Goal: Information Seeking & Learning: Learn about a topic

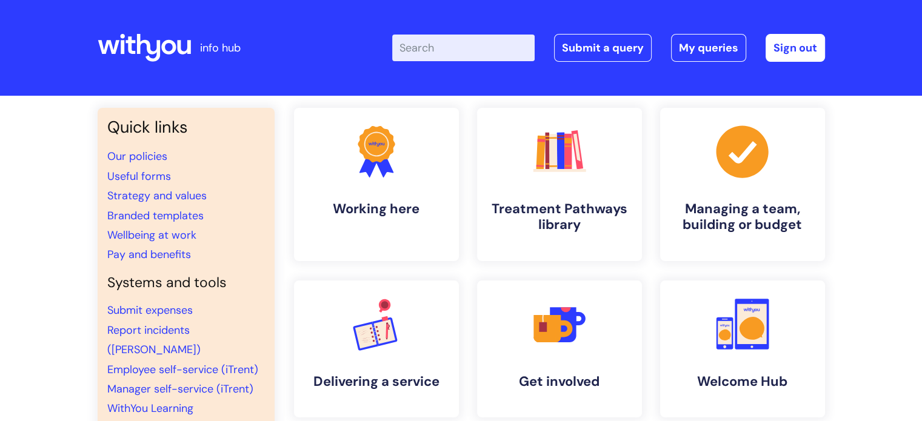
click at [437, 39] on input "Enter your search term here..." at bounding box center [463, 48] width 142 height 27
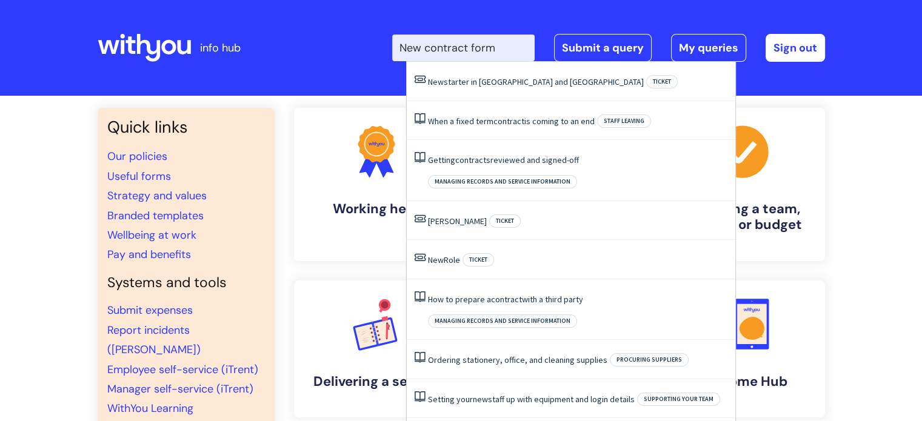
type input "New contract form"
click button "Search" at bounding box center [0, 0] width 0 height 0
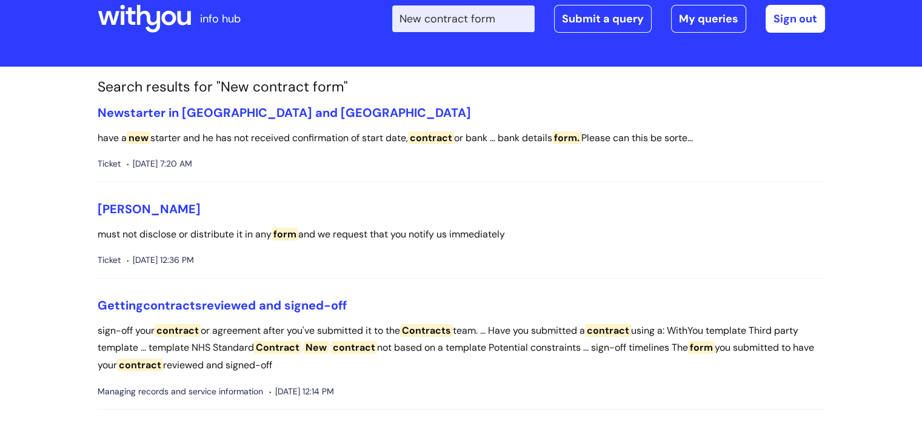
scroll to position [31, 0]
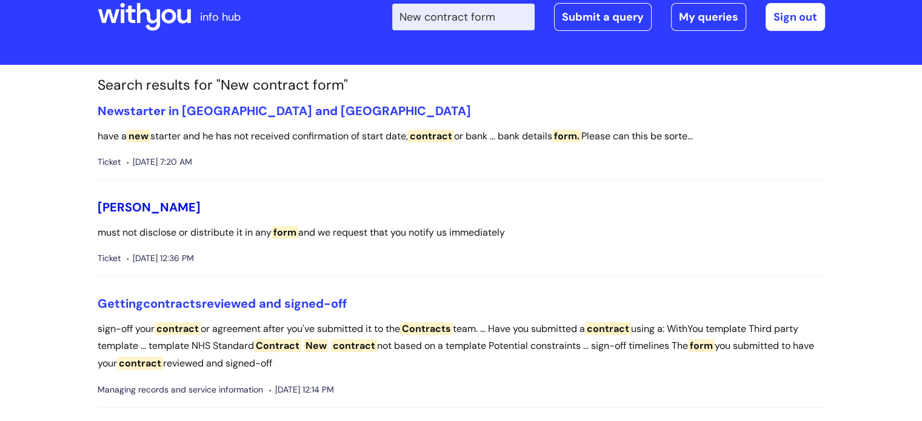
click at [152, 208] on link "[PERSON_NAME]" at bounding box center [149, 207] width 103 height 16
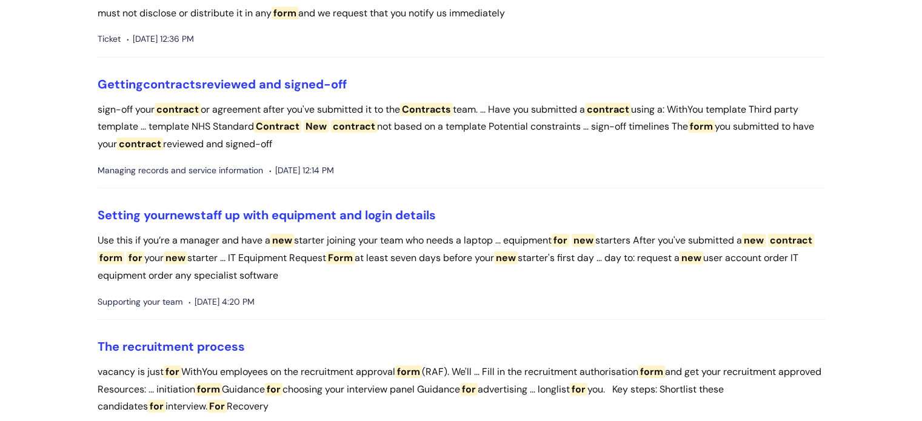
scroll to position [249, 0]
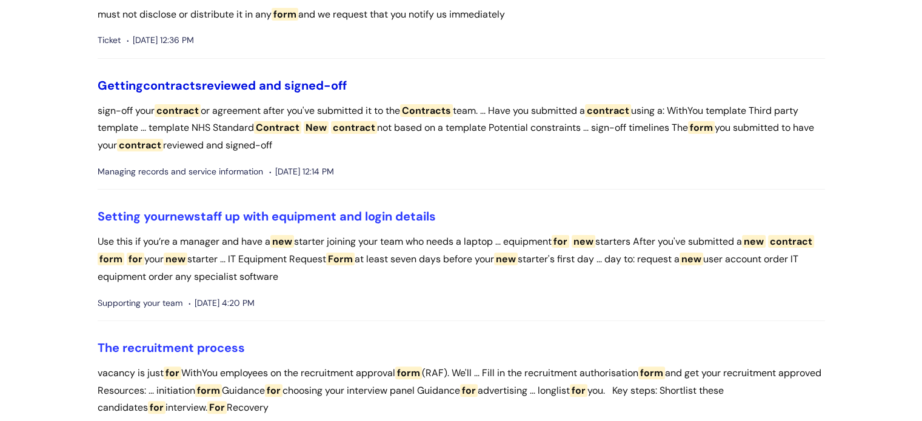
click at [301, 84] on link "Getting contracts reviewed and signed-off" at bounding box center [222, 86] width 249 height 16
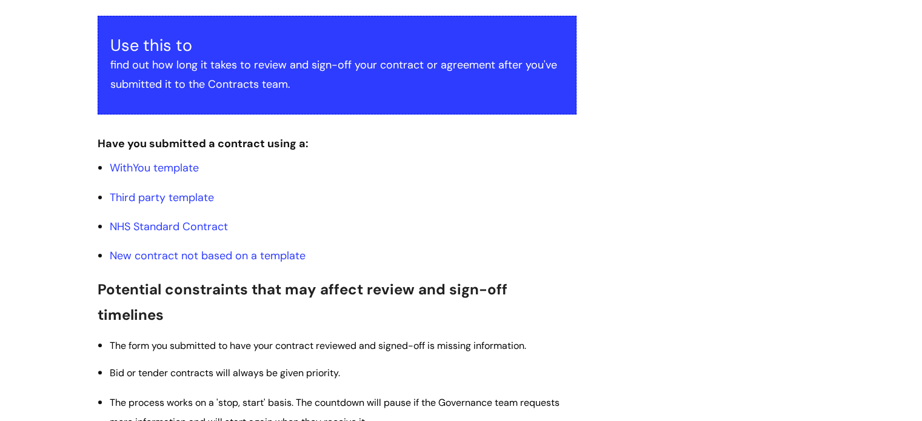
scroll to position [240, 0]
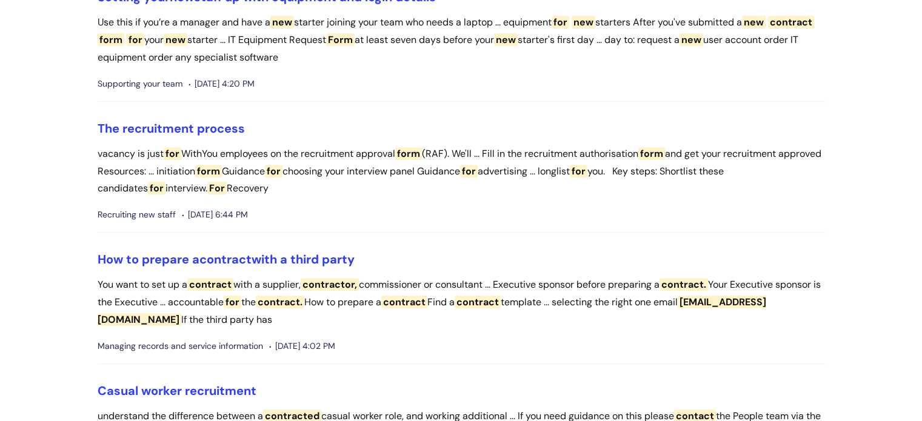
scroll to position [469, 0]
click at [215, 122] on link "The recruitment process" at bounding box center [171, 128] width 147 height 16
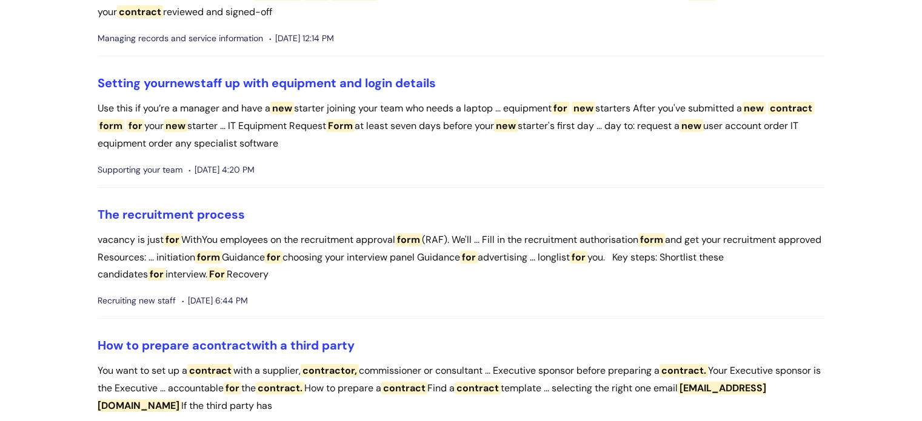
scroll to position [383, 0]
click at [166, 210] on link "The recruitment process" at bounding box center [171, 214] width 147 height 16
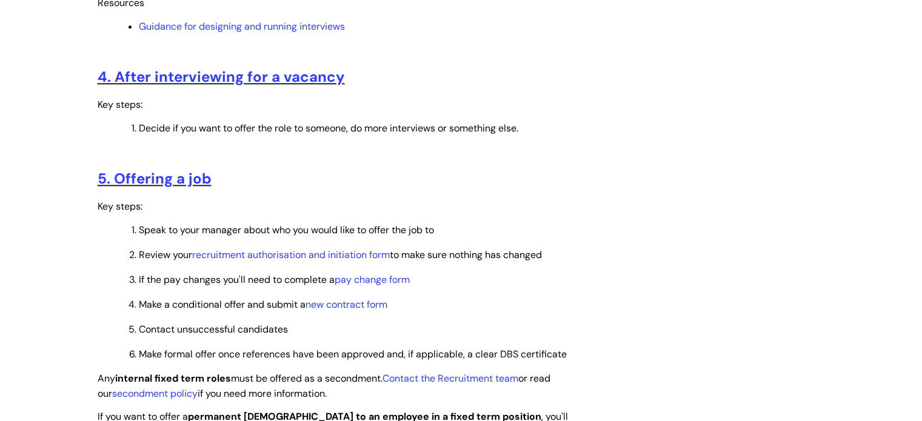
scroll to position [1230, 0]
click at [353, 311] on link "new contract form" at bounding box center [347, 304] width 82 height 13
